Goal: Find contact information: Find contact information

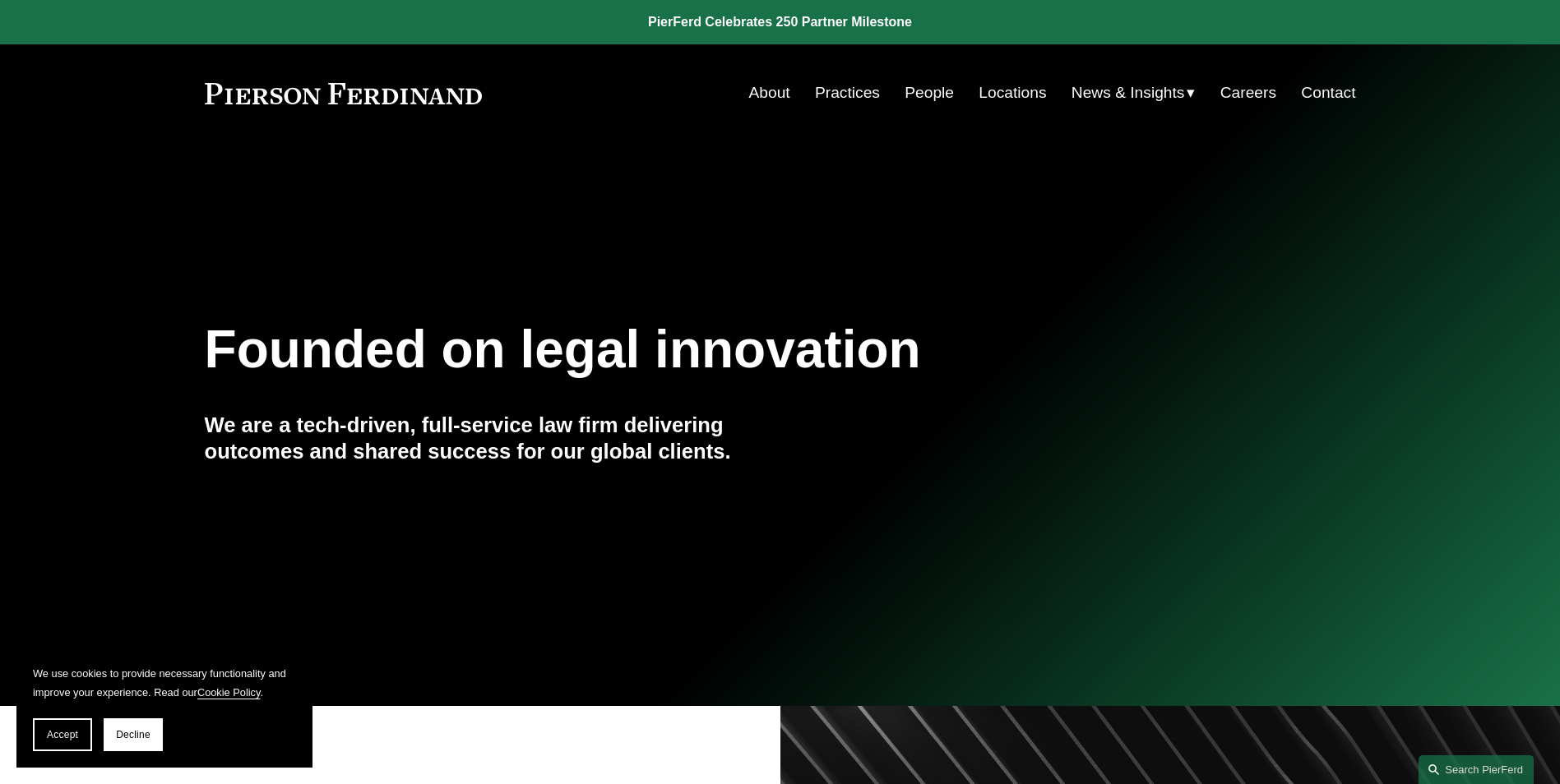
click at [1019, 101] on link "Locations" at bounding box center [1012, 93] width 67 height 31
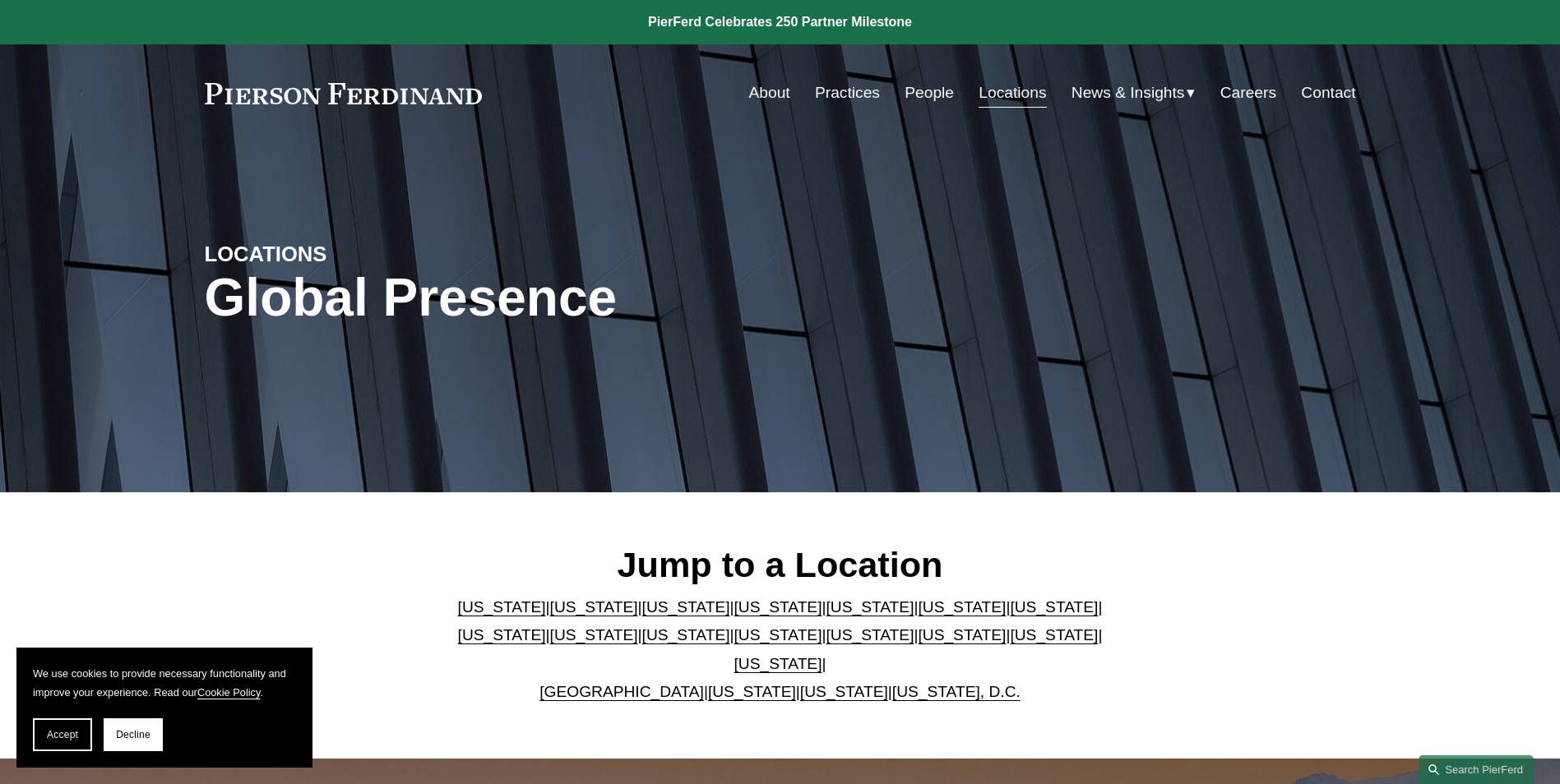
click at [576, 615] on link "[US_STATE]" at bounding box center [594, 607] width 88 height 17
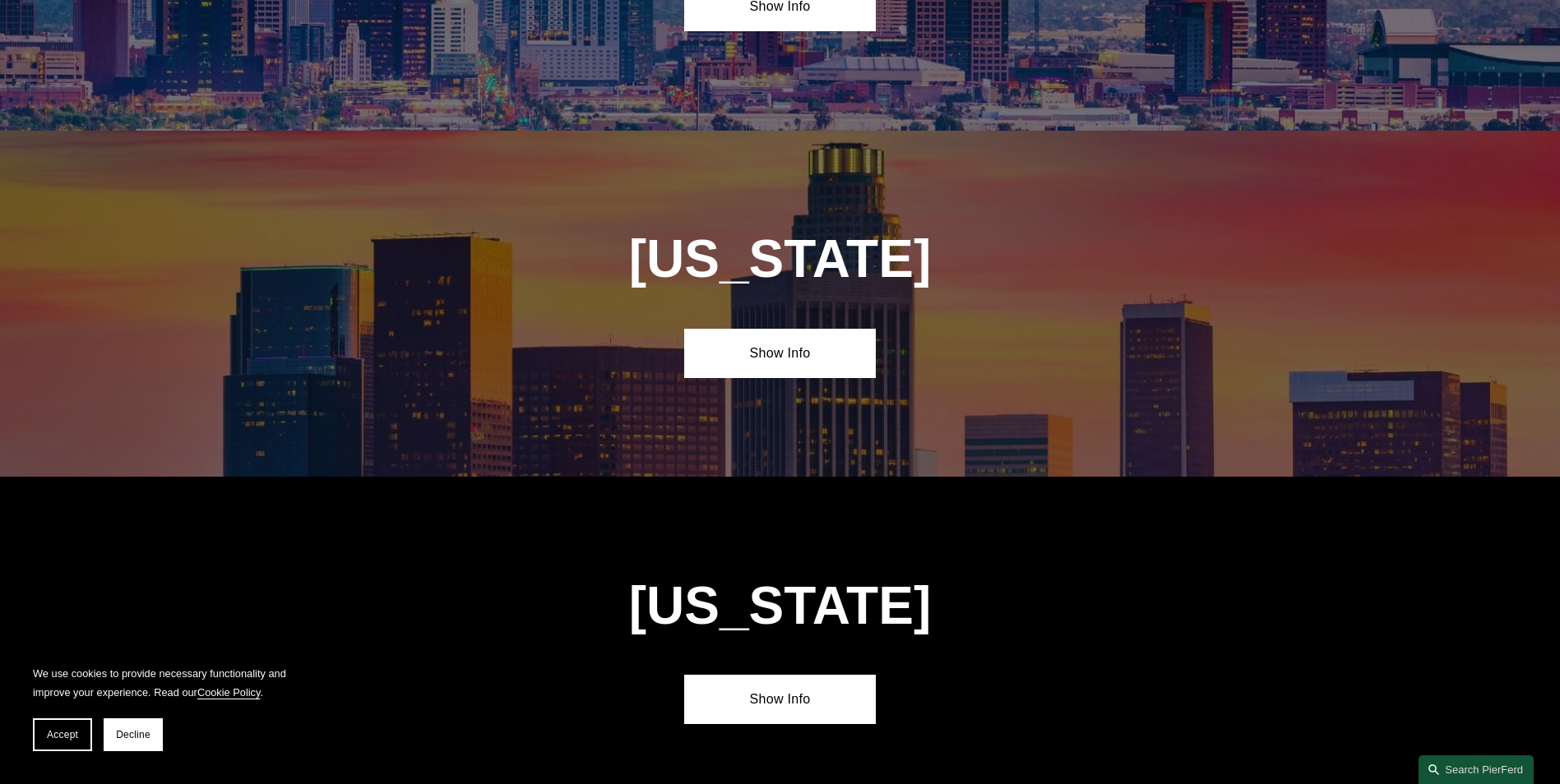
scroll to position [1098, 0]
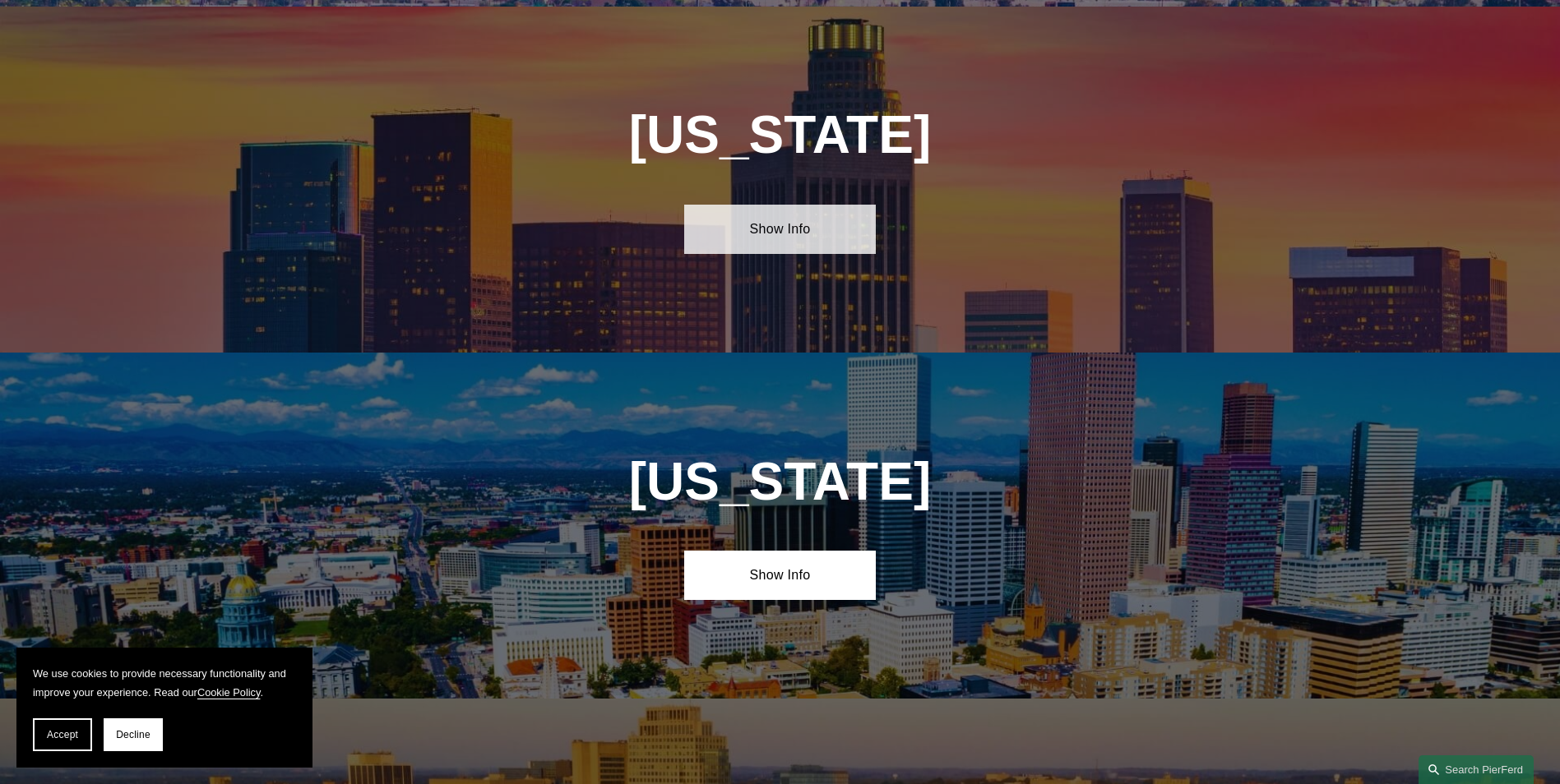
click at [805, 226] on link "Show Info" at bounding box center [780, 229] width 192 height 50
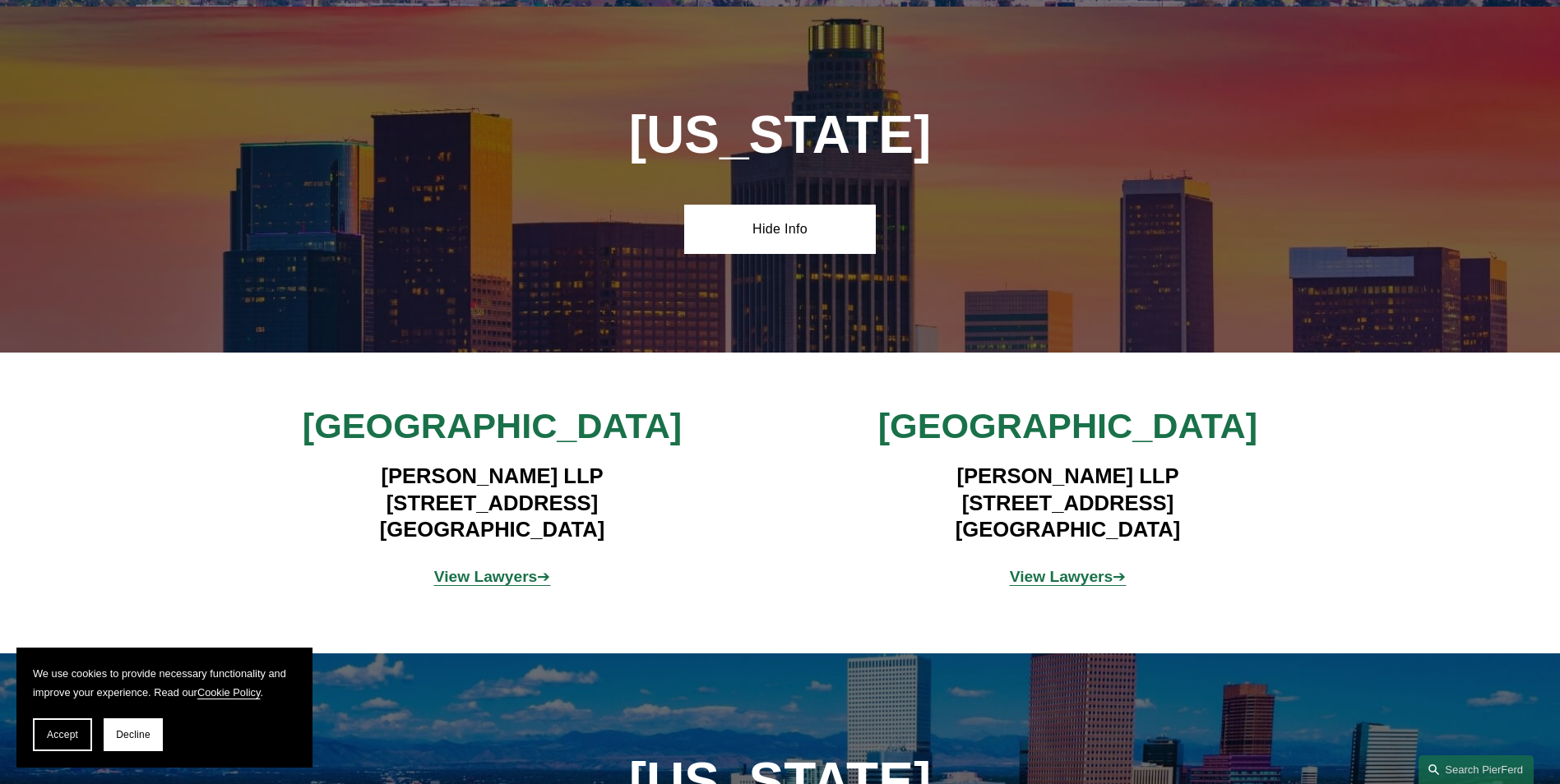
click at [622, 505] on h4 "[PERSON_NAME] LLP [STREET_ADDRESS]" at bounding box center [492, 503] width 480 height 80
drag, startPoint x: 613, startPoint y: 529, endPoint x: 377, endPoint y: 472, distance: 242.8
click at [377, 472] on h4 "[PERSON_NAME] LLP [STREET_ADDRESS]" at bounding box center [492, 503] width 480 height 80
drag, startPoint x: 377, startPoint y: 472, endPoint x: 694, endPoint y: 525, distance: 321.4
click at [694, 525] on h4 "[PERSON_NAME] LLP [STREET_ADDRESS]" at bounding box center [492, 503] width 480 height 80
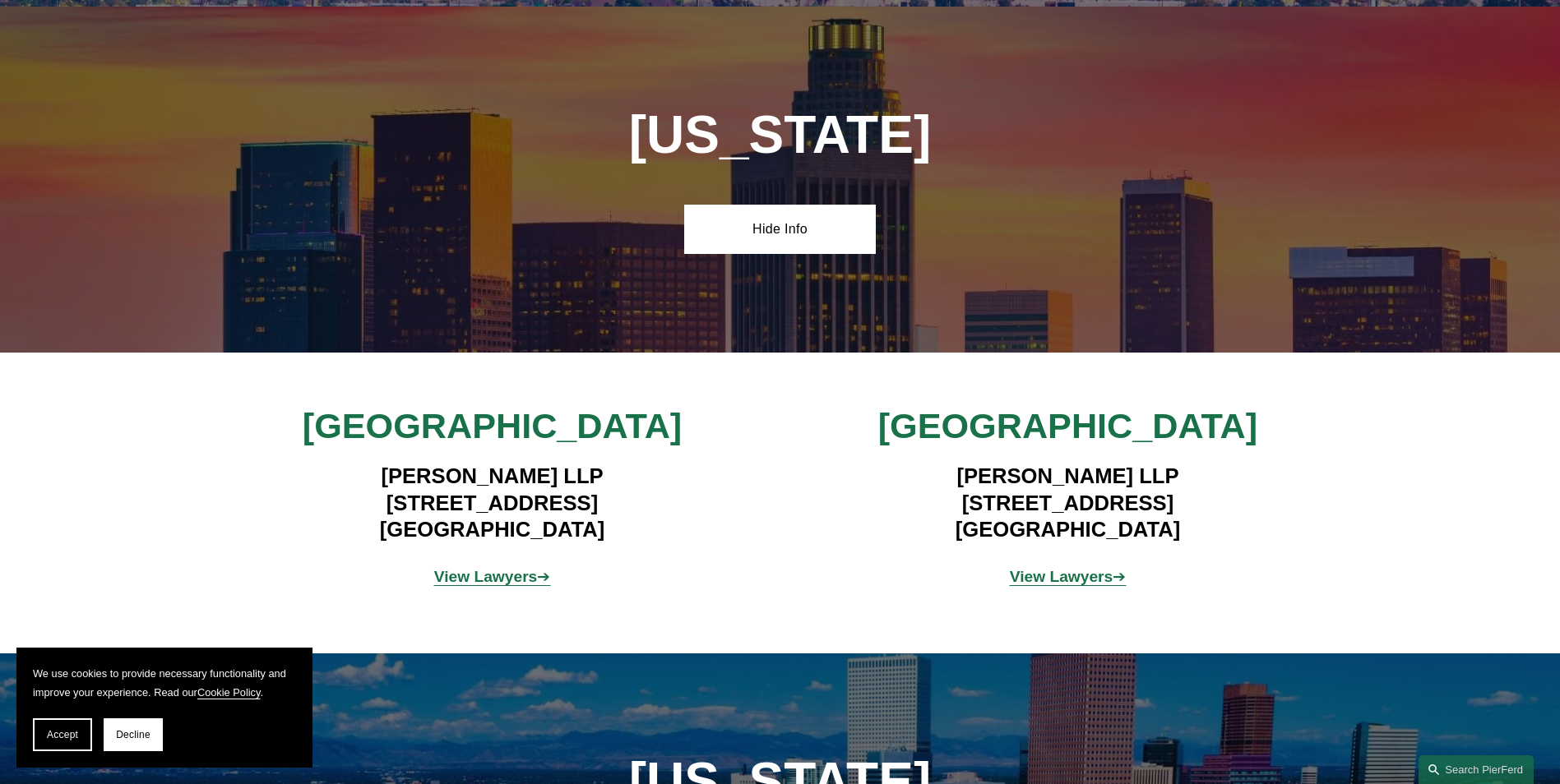
drag, startPoint x: 613, startPoint y: 522, endPoint x: 347, endPoint y: 498, distance: 267.1
click at [347, 498] on h4 "[PERSON_NAME] LLP [STREET_ADDRESS]" at bounding box center [492, 503] width 480 height 80
copy h4 "[STREET_ADDRESS]"
click at [148, 523] on div "[GEOGRAPHIC_DATA] [PERSON_NAME] LLP [STREET_ADDRESS] View Lawyers ➔ [GEOGRAPHIC…" at bounding box center [780, 504] width 1560 height 198
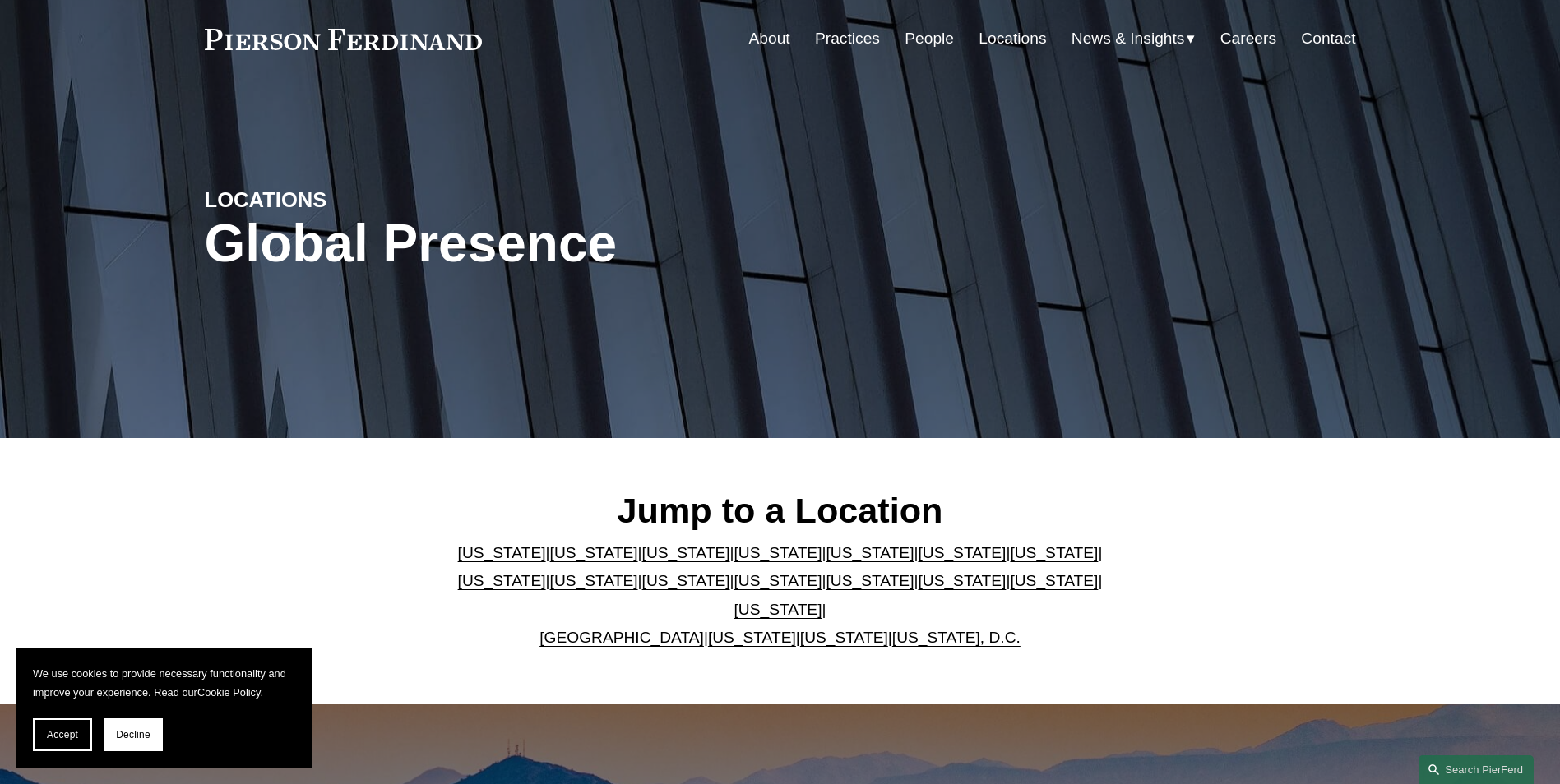
scroll to position [0, 0]
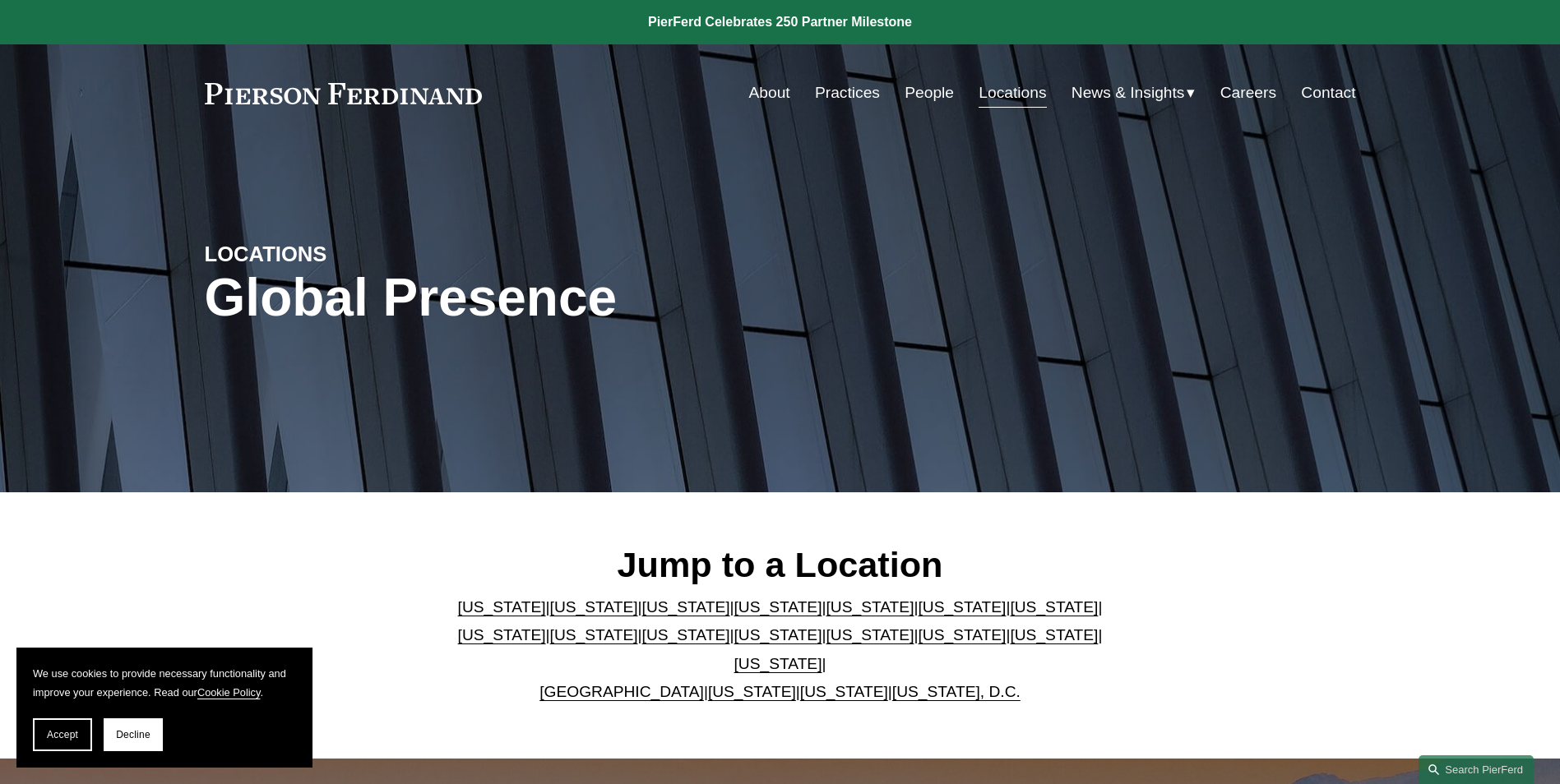
click at [319, 87] on link at bounding box center [343, 93] width 278 height 22
